Goal: Find specific page/section: Find specific page/section

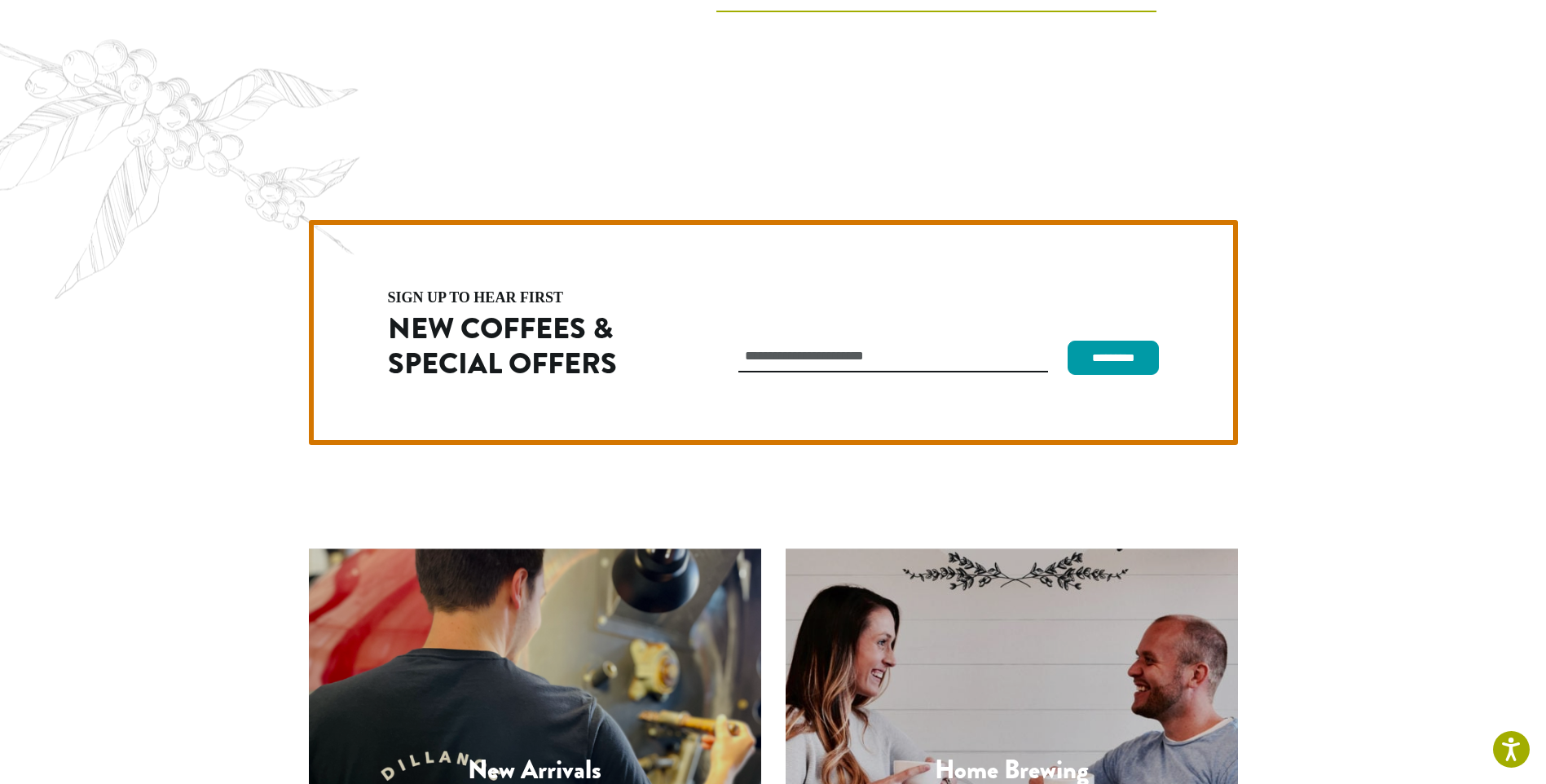
scroll to position [4604, 0]
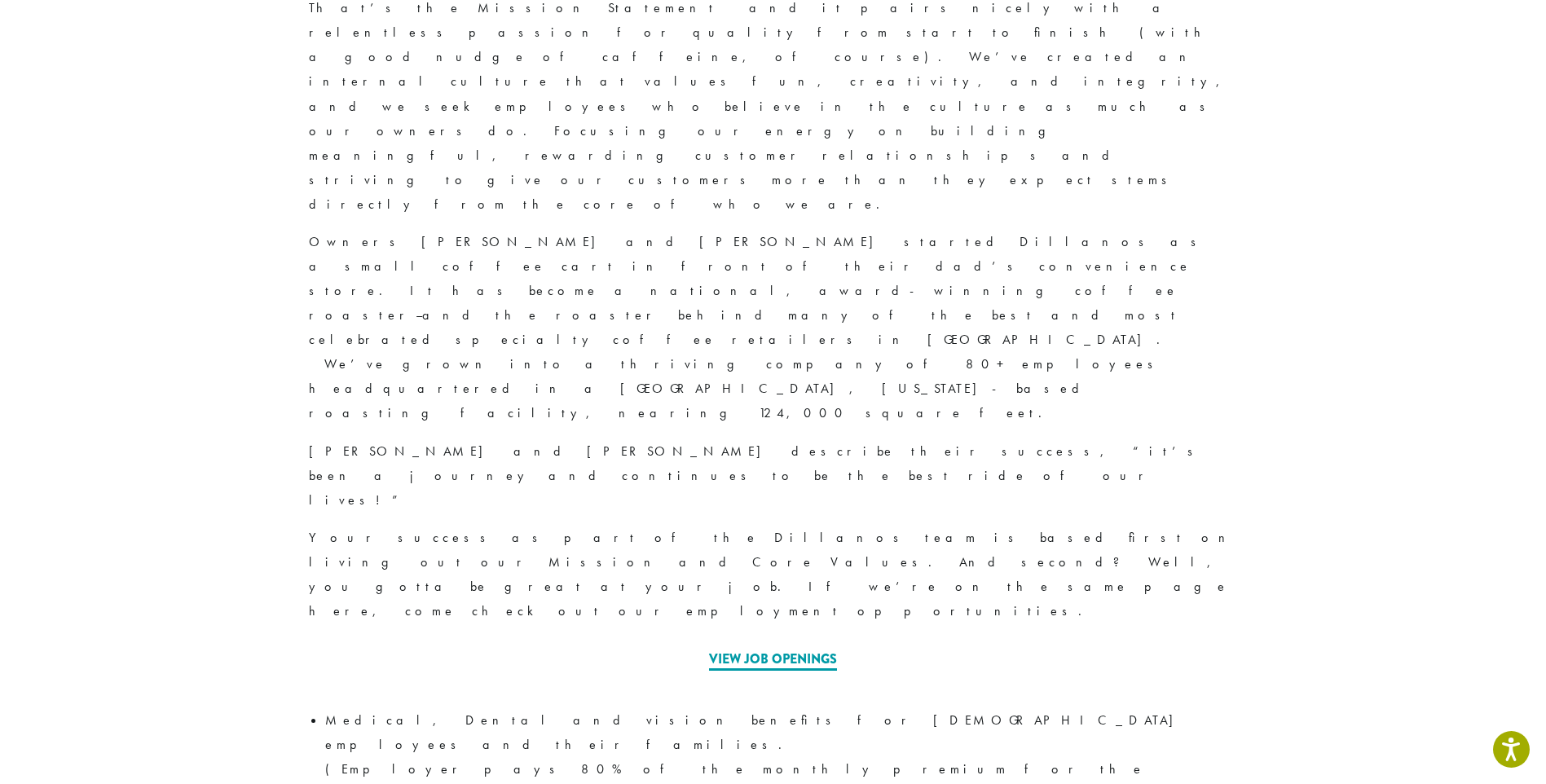
scroll to position [571, 0]
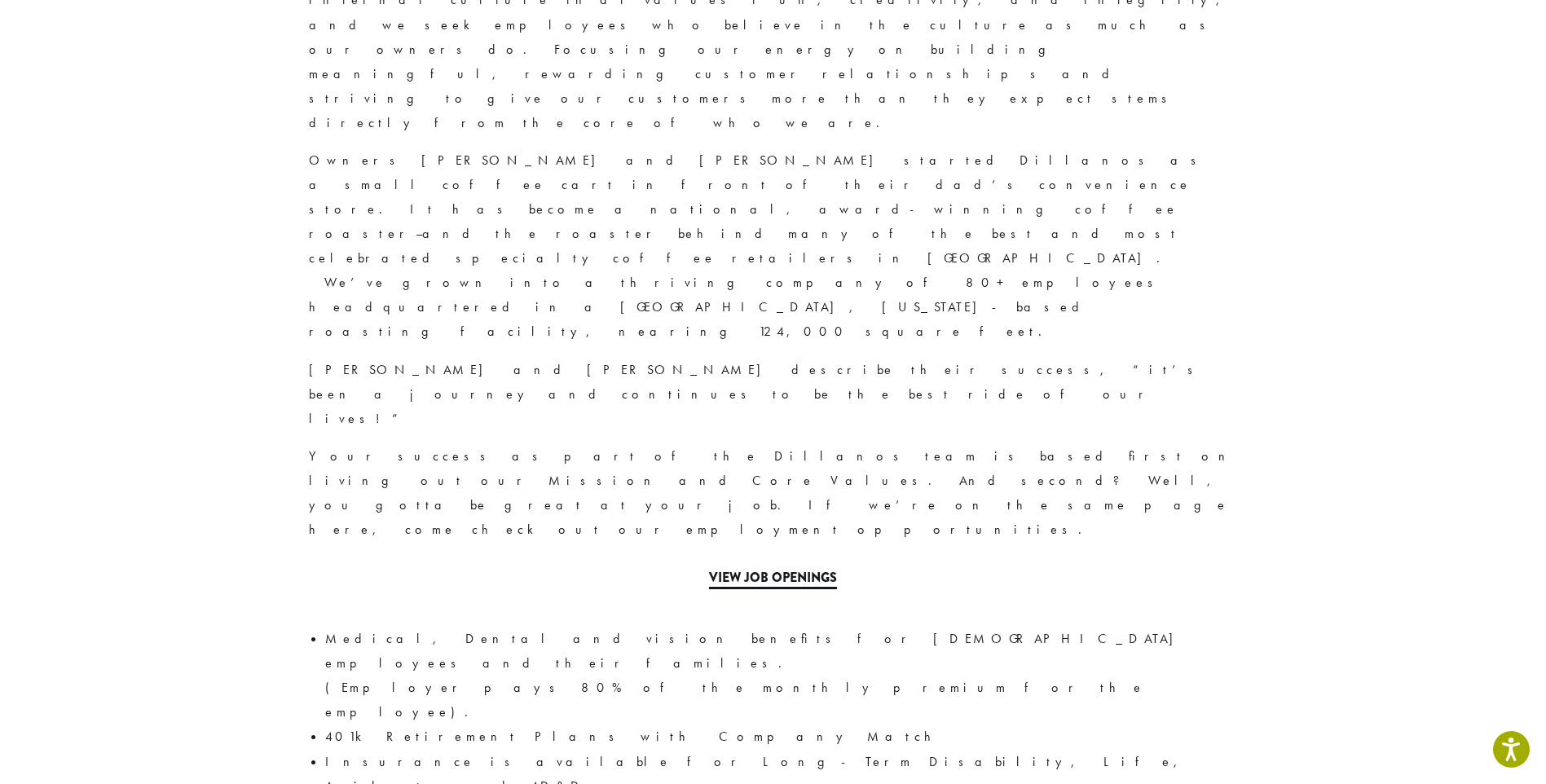
click at [763, 568] on link "View Job Openings" at bounding box center [773, 578] width 128 height 21
click at [797, 568] on link "View Job Openings" at bounding box center [773, 578] width 128 height 21
